Goal: Information Seeking & Learning: Learn about a topic

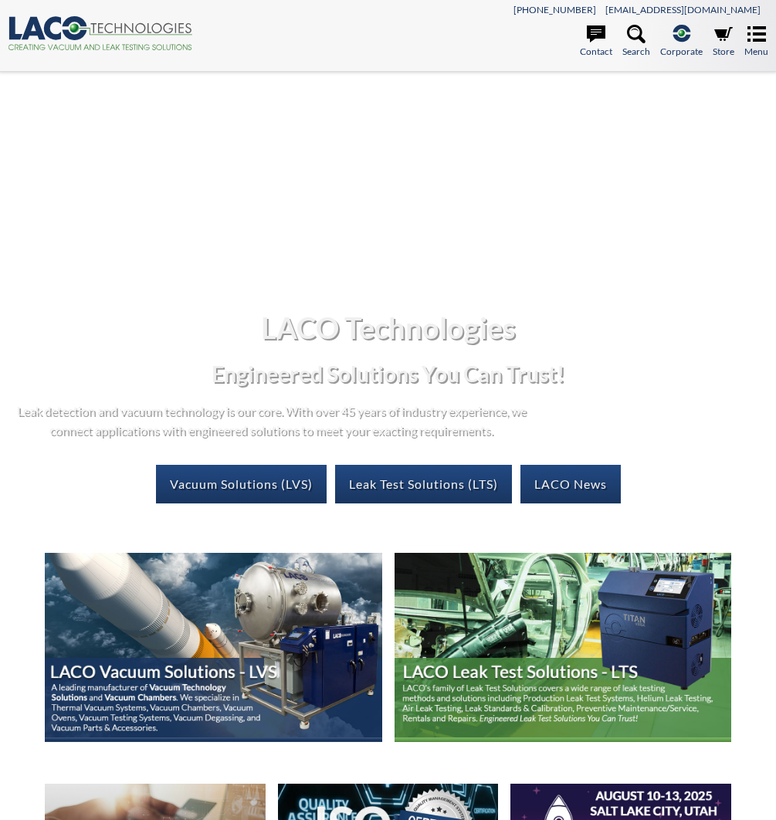
select select "Language Translate Widget"
click at [415, 485] on link "Leak Test Solutions (LTS)" at bounding box center [423, 484] width 177 height 39
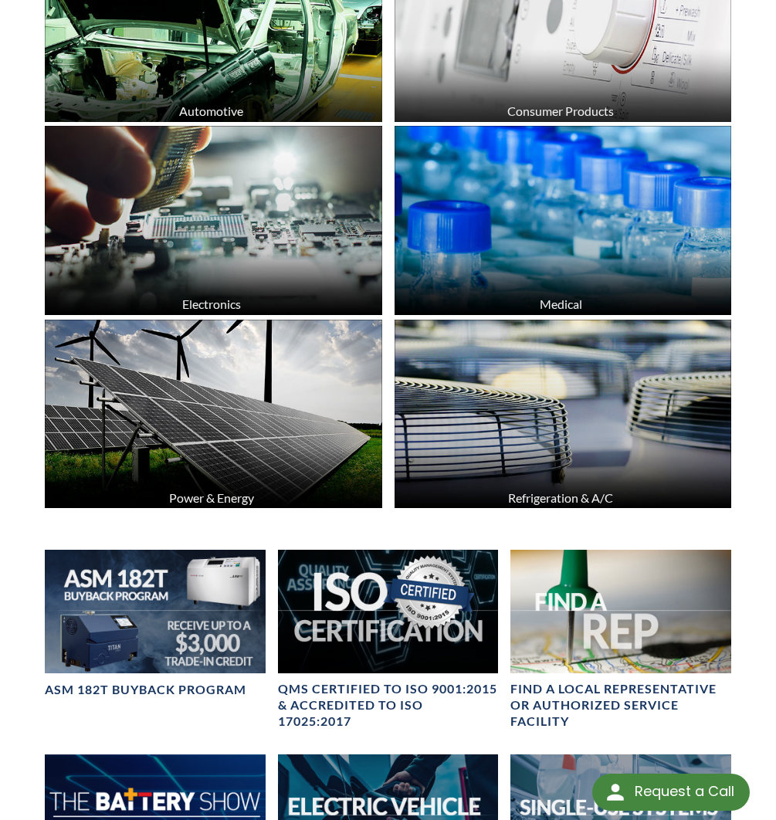
scroll to position [661, 0]
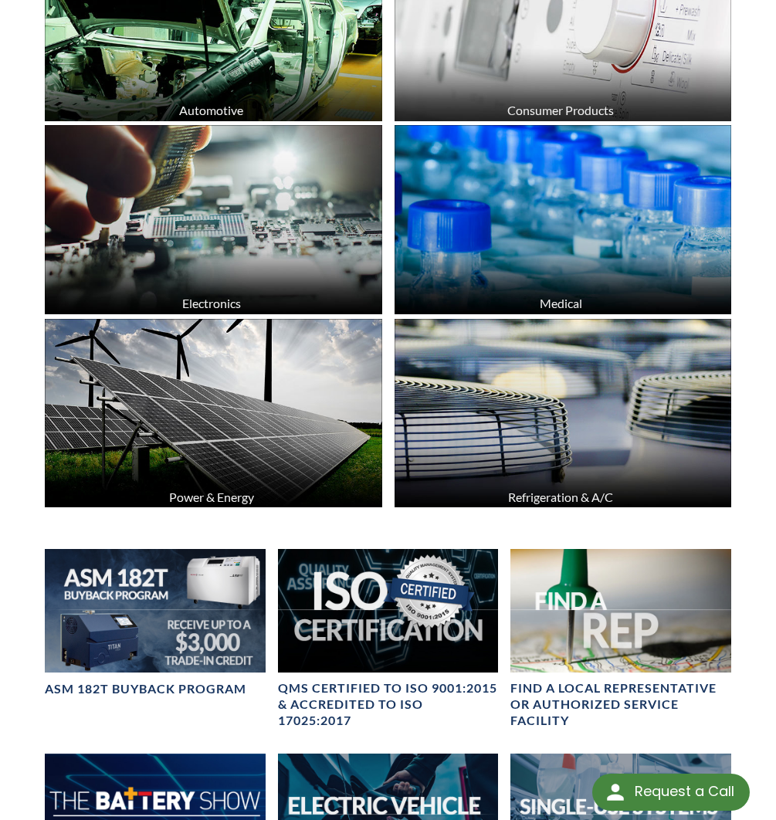
click at [573, 462] on img at bounding box center [562, 413] width 336 height 189
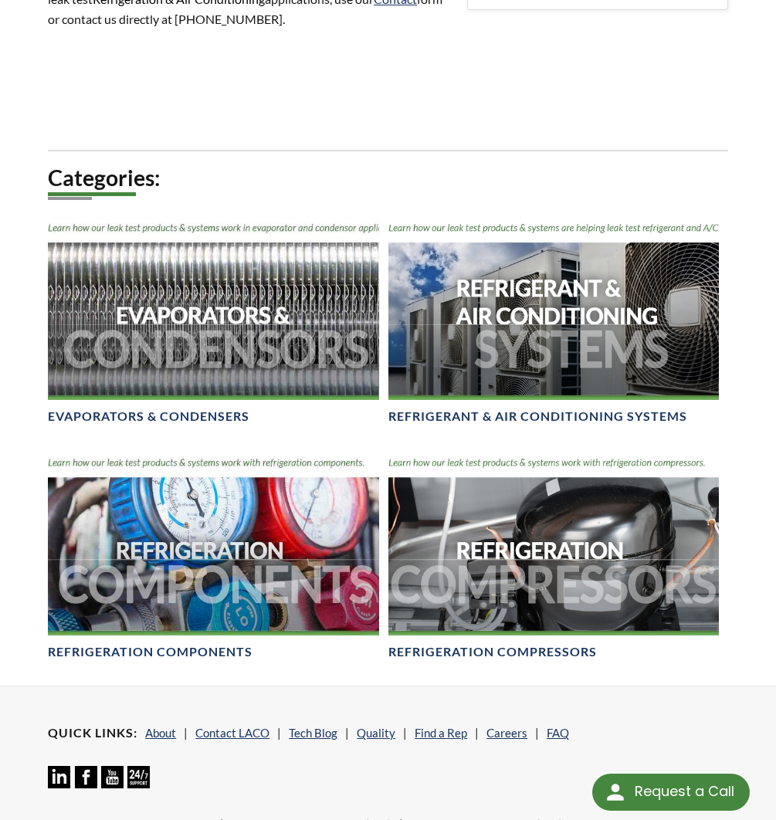
scroll to position [764, 0]
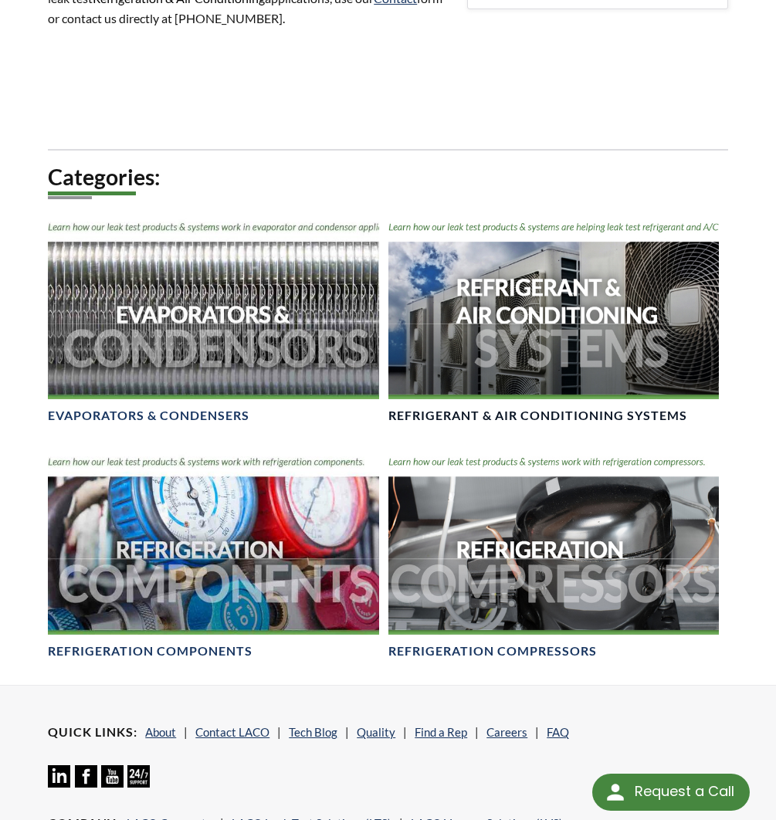
click at [563, 320] on img at bounding box center [553, 306] width 330 height 185
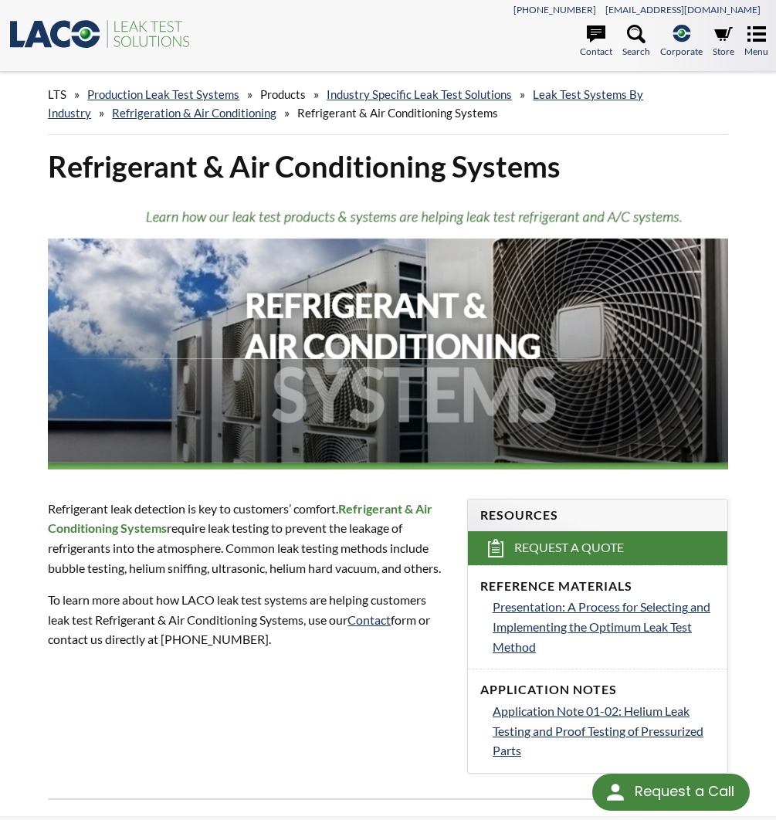
click at [231, 575] on div "Refrigerant leak detection is key to customers’ comfort. Refrigerant & Air Cond…" at bounding box center [248, 574] width 401 height 150
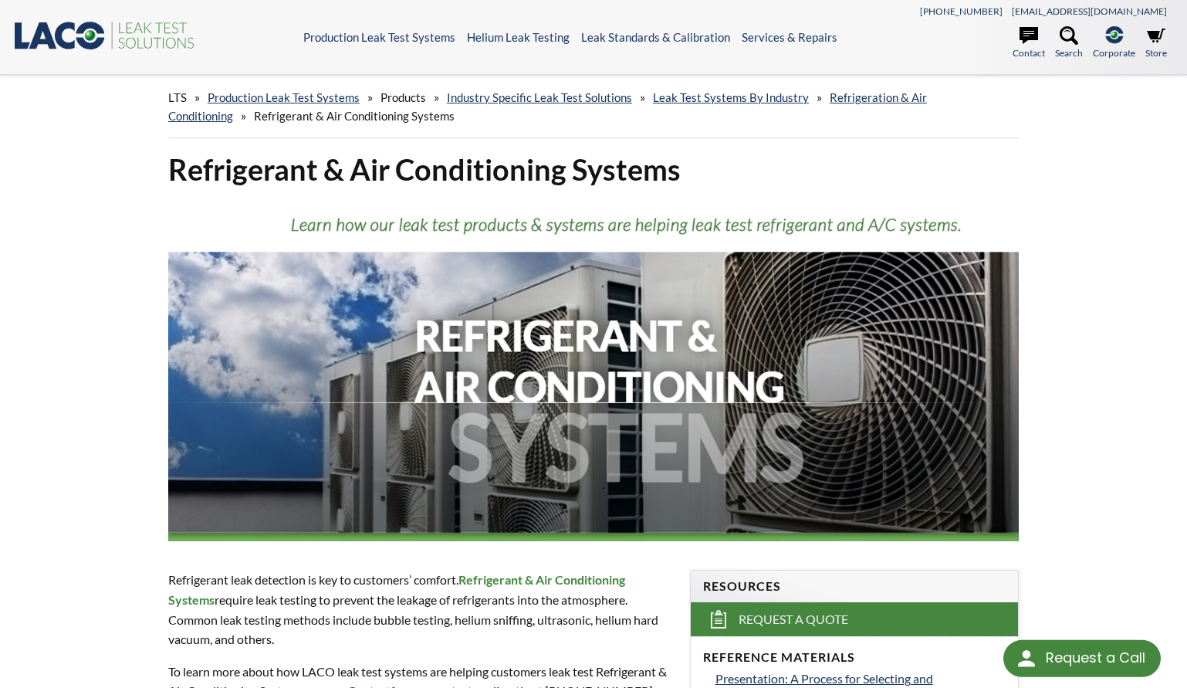
select select "Language Translate Widget"
